Goal: Information Seeking & Learning: Learn about a topic

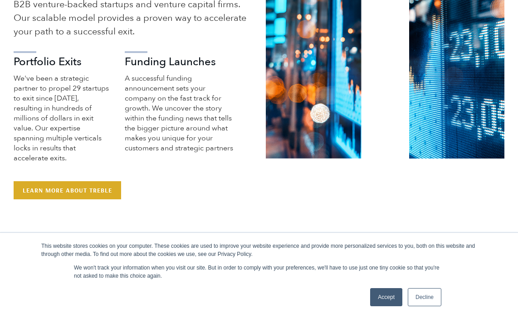
scroll to position [467, 0]
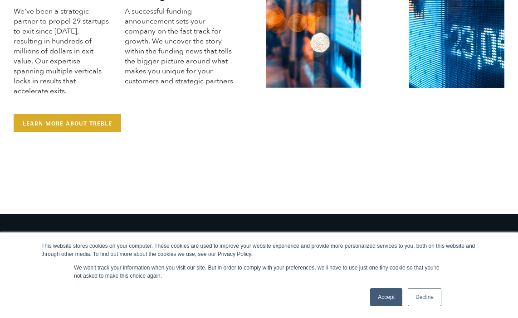
click at [378, 291] on link "Accept" at bounding box center [386, 297] width 32 height 18
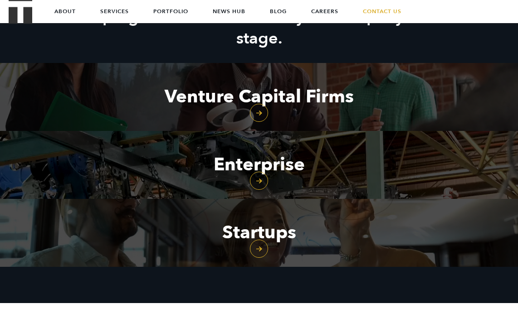
scroll to position [776, 0]
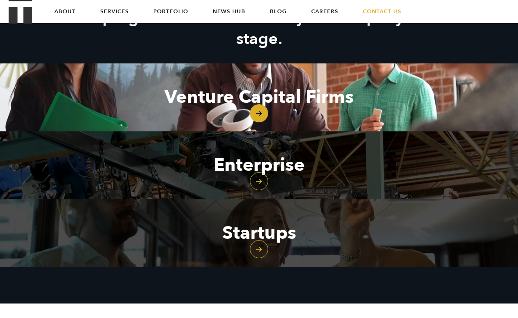
click at [227, 132] on link "Venture Capital Firms" at bounding box center [259, 97] width 518 height 68
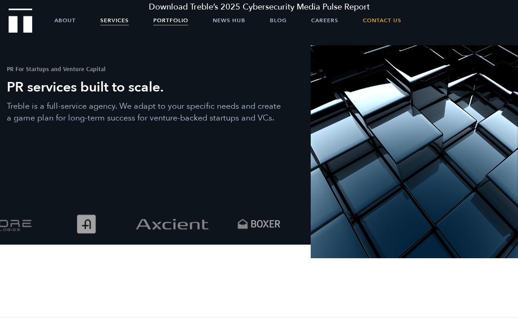
click at [168, 24] on link "Portfolio" at bounding box center [170, 20] width 35 height 23
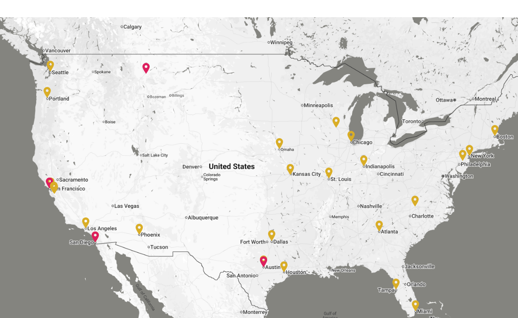
scroll to position [1442, 0]
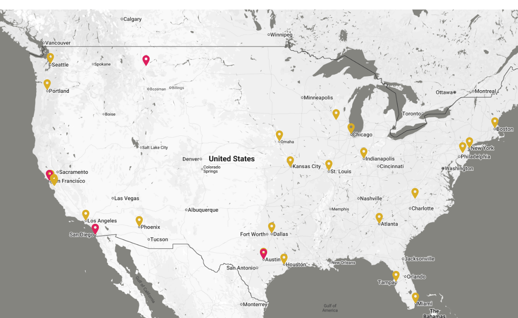
click at [417, 193] on img at bounding box center [414, 193] width 7 height 11
click at [463, 147] on img at bounding box center [462, 147] width 7 height 11
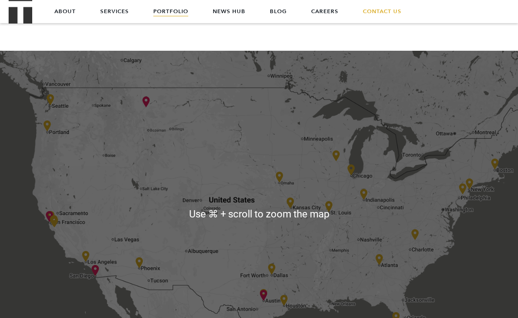
scroll to position [1392, 0]
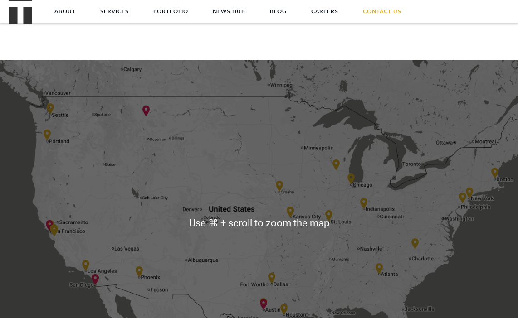
click at [115, 13] on link "Services" at bounding box center [114, 11] width 29 height 23
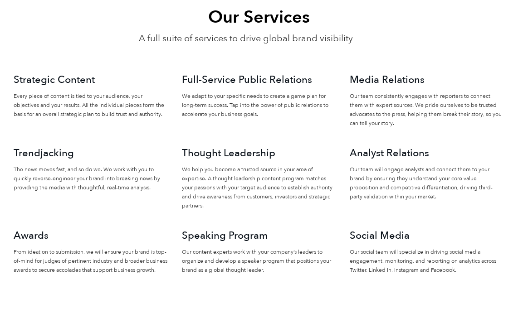
scroll to position [741, 0]
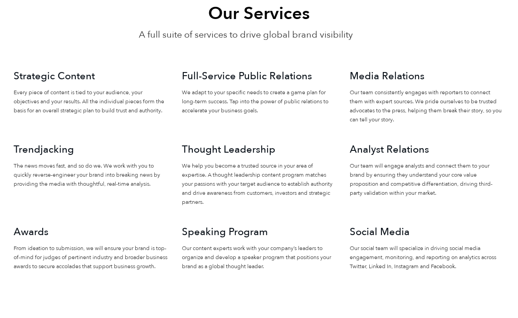
click at [170, 120] on div "Strategic Content Every piece of content is tied to your audience, your objecti…" at bounding box center [91, 105] width 168 height 73
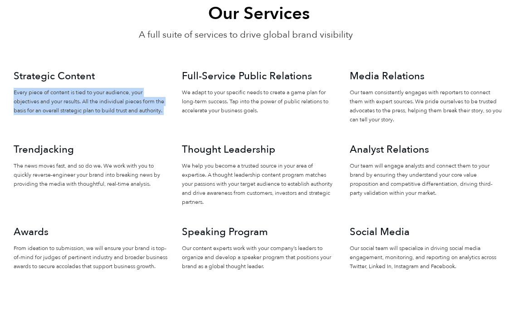
click at [170, 120] on div "Strategic Content Every piece of content is tied to your audience, your objecti…" at bounding box center [91, 105] width 168 height 73
click at [171, 98] on div "Strategic Content Every piece of content is tied to your audience, your objecti…" at bounding box center [91, 105] width 168 height 73
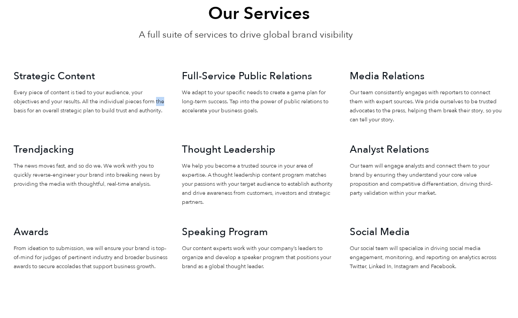
click at [171, 98] on div "Strategic Content Every piece of content is tied to your audience, your objecti…" at bounding box center [91, 105] width 168 height 73
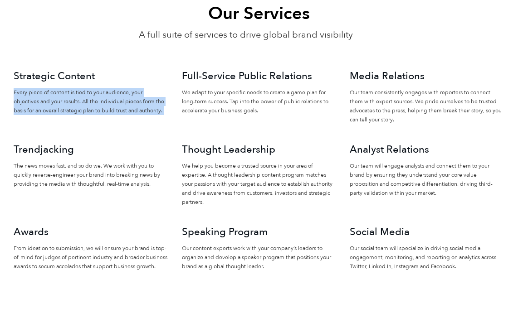
click at [171, 98] on div "Strategic Content Every piece of content is tied to your audience, your objecti…" at bounding box center [91, 105] width 168 height 73
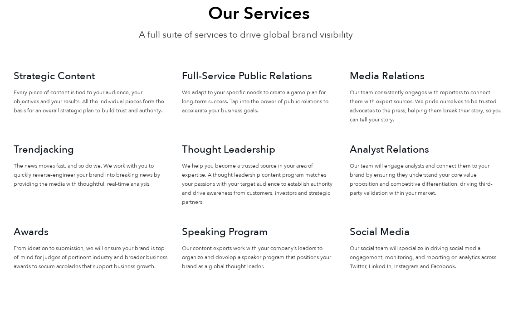
click at [182, 101] on p "We adapt to your specific needs to create a game plan for long-term success. Ta…" at bounding box center [259, 101] width 155 height 27
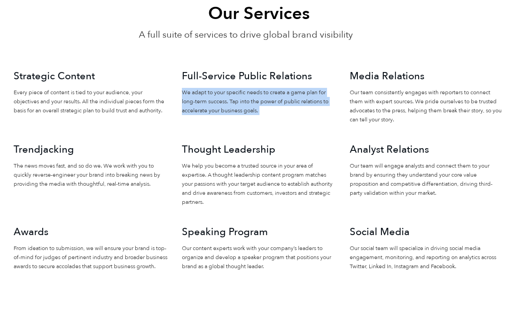
click at [182, 101] on p "We adapt to your specific needs to create a game plan for long-term success. Ta…" at bounding box center [259, 101] width 155 height 27
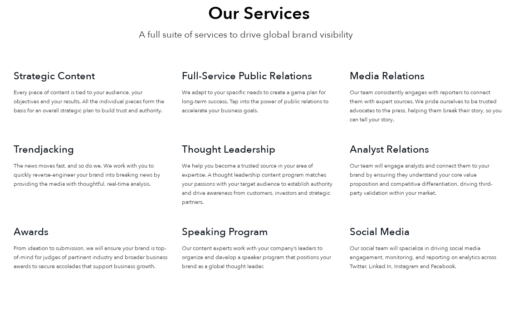
click at [185, 76] on h3 "Full-Service Public Relations" at bounding box center [259, 76] width 155 height 15
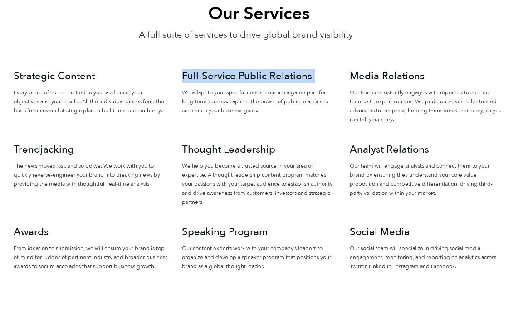
click at [185, 76] on h3 "Full-Service Public Relations" at bounding box center [259, 76] width 155 height 15
click at [178, 80] on div "Full-Service Public Relations We adapt to your specific needs to create a game …" at bounding box center [259, 105] width 168 height 73
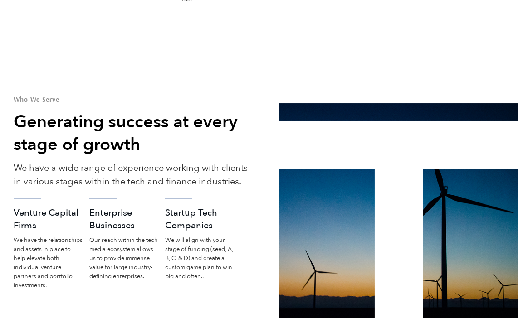
click at [172, 81] on body "Download Treble’s 2025 Cybersecurity Media Pulse Report About Services Portfoli…" at bounding box center [259, 274] width 518 height 2766
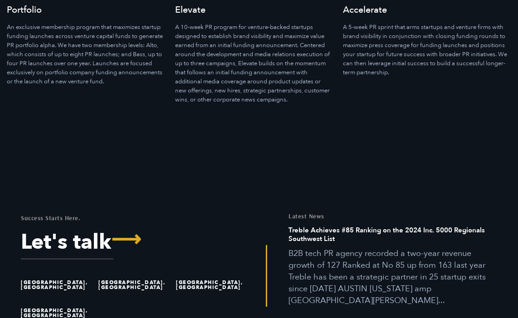
scroll to position [2436, 0]
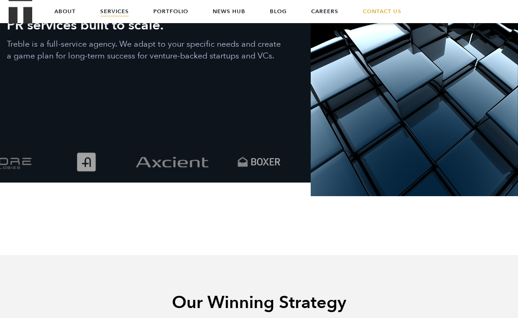
scroll to position [0, 0]
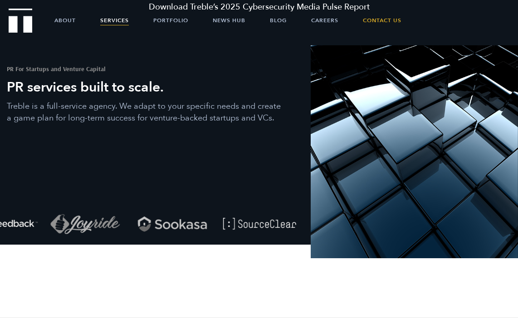
click at [19, 31] on img "Treble logo" at bounding box center [21, 21] width 24 height 24
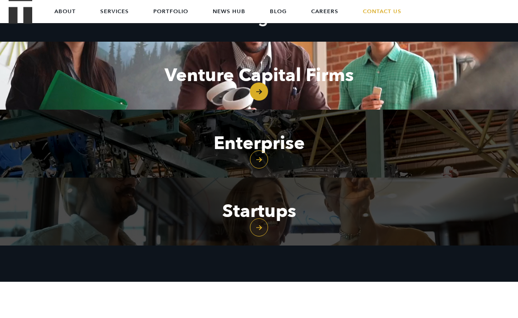
scroll to position [705, 0]
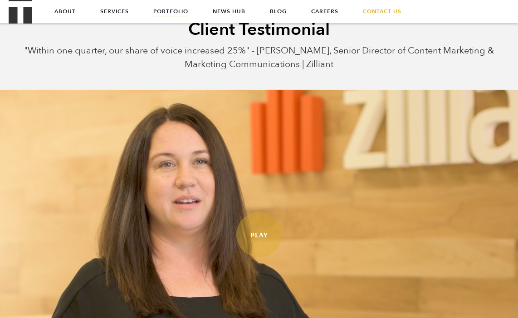
click at [367, 131] on video at bounding box center [259, 235] width 518 height 291
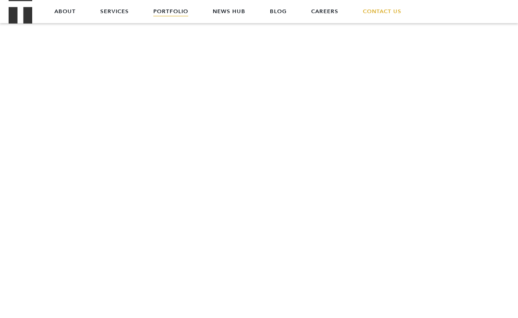
scroll to position [567, 0]
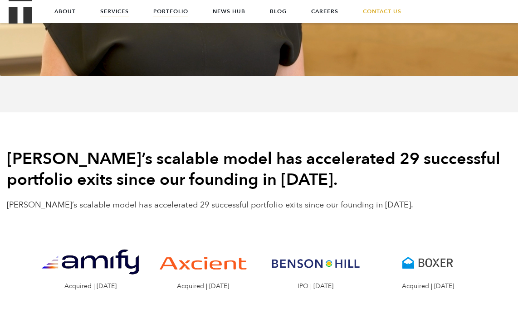
click at [125, 8] on link "Services" at bounding box center [114, 11] width 29 height 23
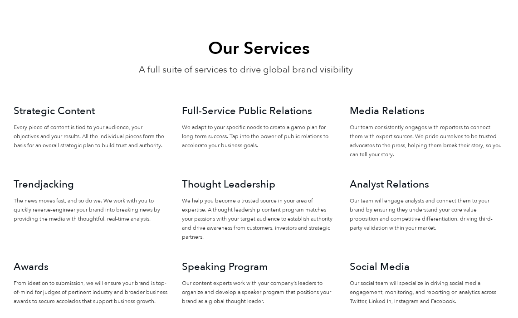
scroll to position [2043, 0]
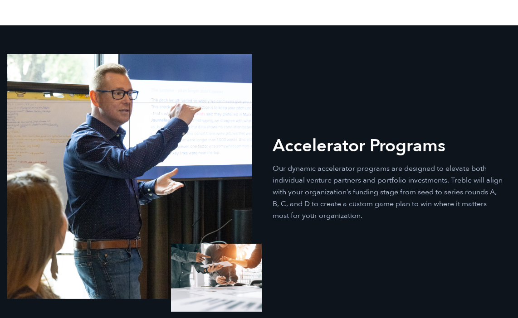
click at [423, 235] on div "Accelerator Programs Our dynamic accelerator programs are designed to elevate b…" at bounding box center [259, 175] width 518 height 245
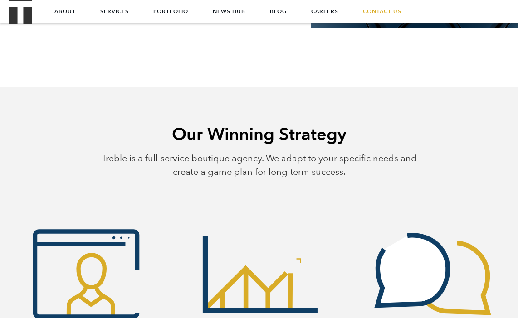
scroll to position [0, 0]
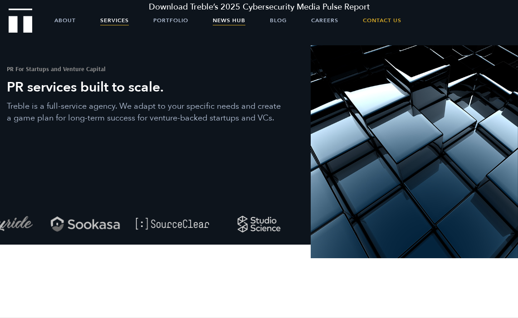
click at [232, 19] on link "News Hub" at bounding box center [229, 20] width 33 height 23
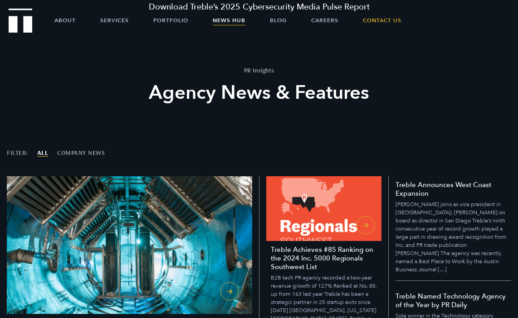
click at [256, 72] on h1 "PR Insights" at bounding box center [259, 70] width 335 height 6
click at [290, 72] on h1 "PR Insights" at bounding box center [259, 70] width 335 height 6
click at [230, 114] on div "PR Insights Agency News & Features" at bounding box center [259, 86] width 348 height 91
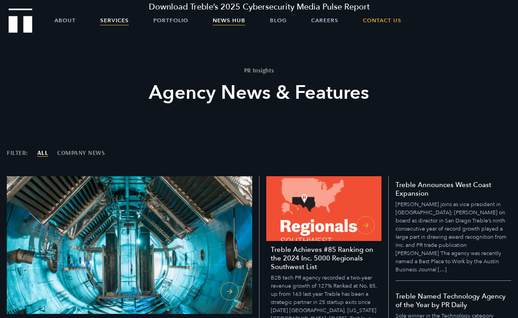
click at [118, 25] on link "Services" at bounding box center [114, 20] width 29 height 23
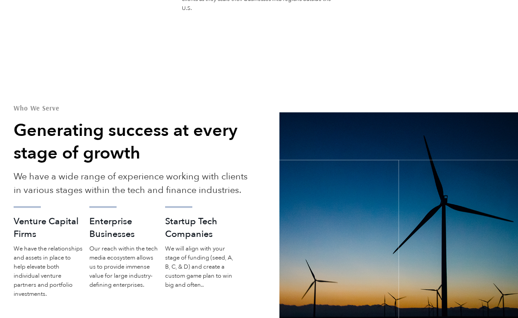
scroll to position [1104, 0]
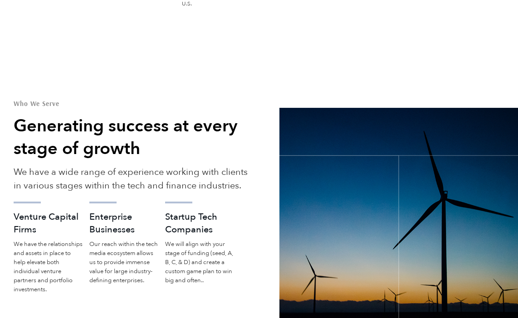
click at [273, 234] on div at bounding box center [399, 218] width 252 height 239
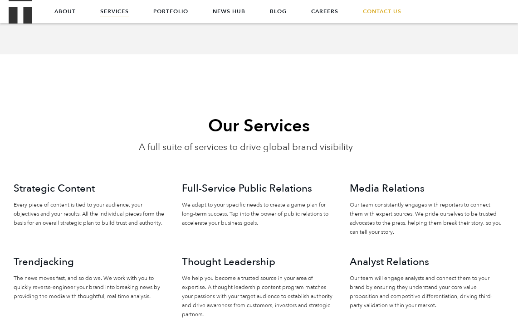
scroll to position [0, 0]
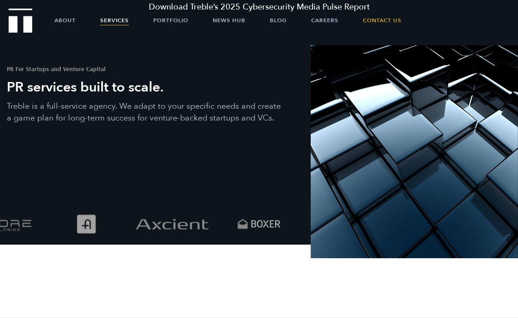
click at [19, 19] on img "Treble logo" at bounding box center [21, 21] width 24 height 24
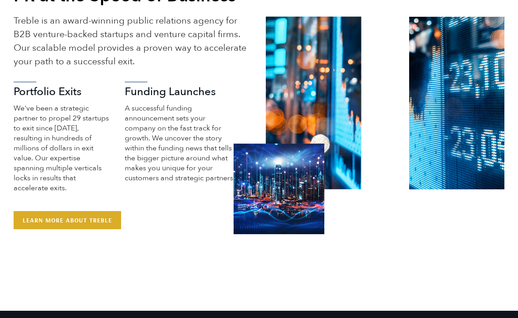
scroll to position [412, 0]
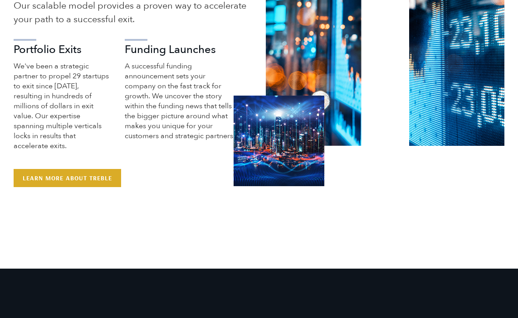
click at [196, 116] on p "A successful funding announcement sets your company on the fast track for growt…" at bounding box center [179, 101] width 109 height 80
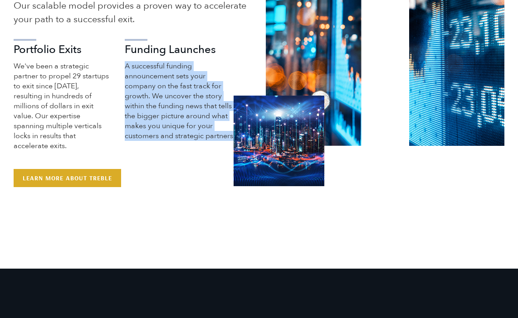
click at [196, 116] on p "A successful funding announcement sets your company on the fast track for growt…" at bounding box center [179, 101] width 109 height 80
